Goal: Task Accomplishment & Management: Use online tool/utility

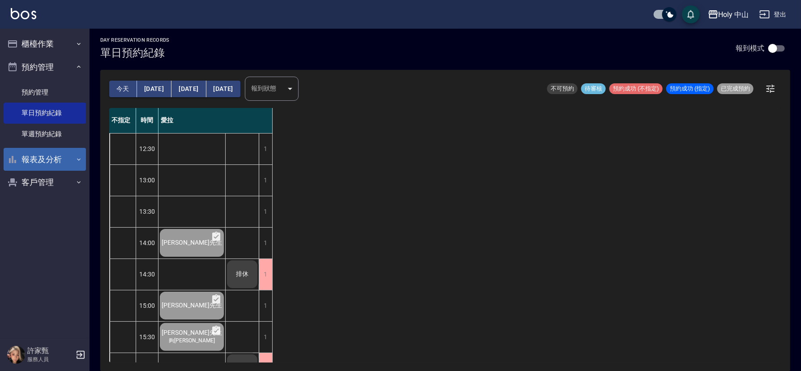
scroll to position [67, 0]
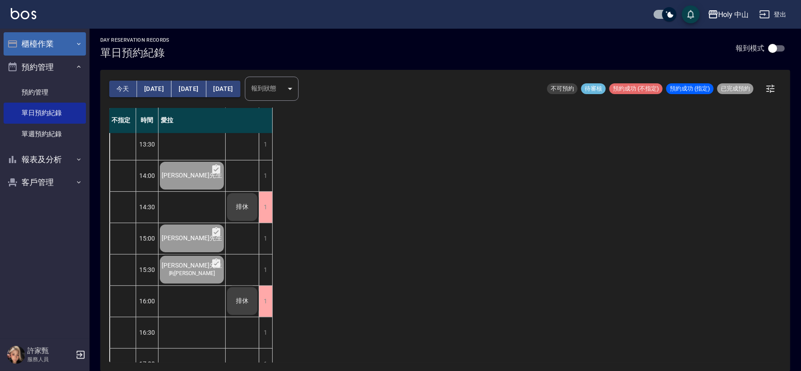
click at [43, 47] on button "櫃檯作業" at bounding box center [45, 43] width 82 height 23
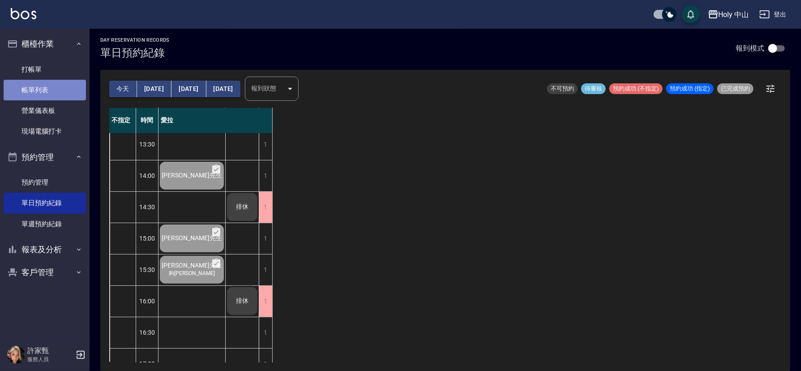
click at [49, 92] on link "帳單列表" at bounding box center [45, 90] width 82 height 21
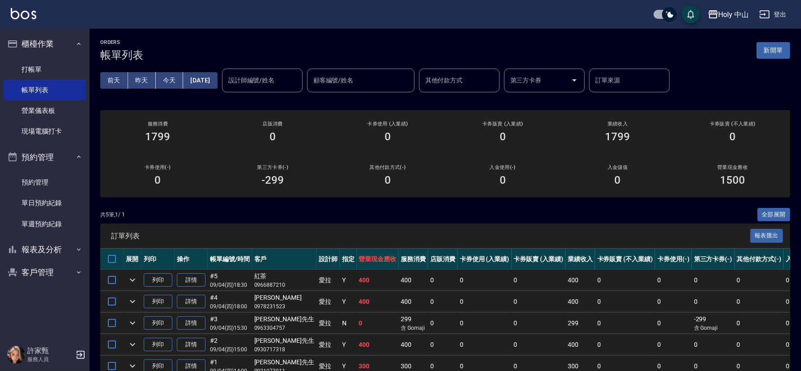
click at [164, 79] on button "今天" at bounding box center [170, 80] width 28 height 17
click at [53, 198] on link "單日預約紀錄" at bounding box center [45, 202] width 82 height 21
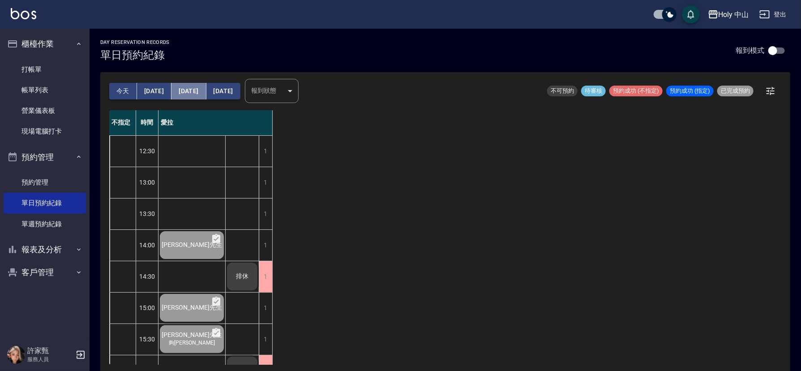
click at [184, 92] on button "[DATE]" at bounding box center [188, 91] width 34 height 17
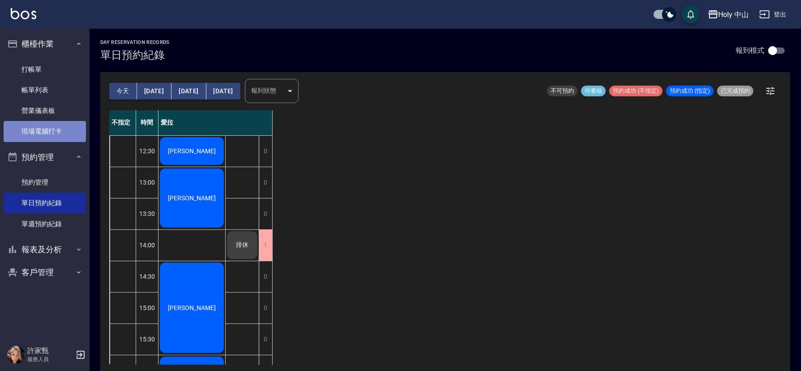
click at [66, 132] on link "現場電腦打卡" at bounding box center [45, 131] width 82 height 21
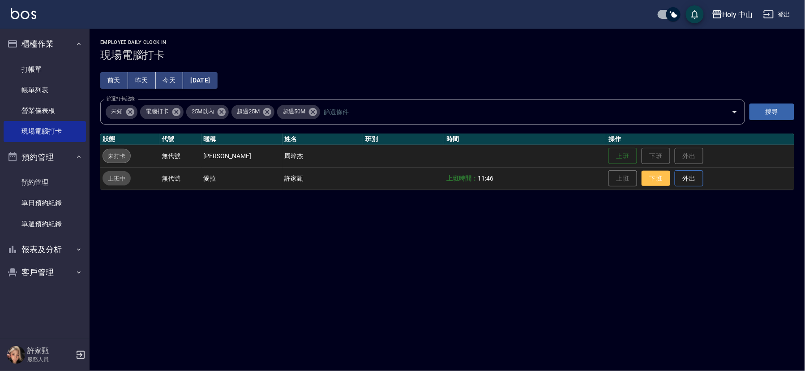
click at [645, 177] on button "下班" at bounding box center [655, 179] width 29 height 16
